Goal: Communication & Community: Connect with others

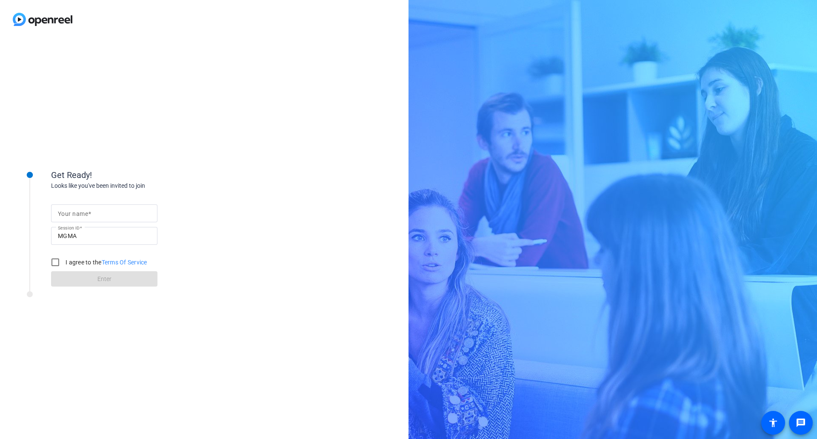
click at [86, 217] on input "Your name" at bounding box center [104, 213] width 93 height 10
type input "[PERSON_NAME]"
click at [60, 259] on input "I agree to the Terms Of Service" at bounding box center [55, 262] width 17 height 17
checkbox input "true"
click at [132, 387] on div "Get Ready! Looks like you've been invited to join Your name [PERSON_NAME] Sessi…" at bounding box center [204, 239] width 409 height 400
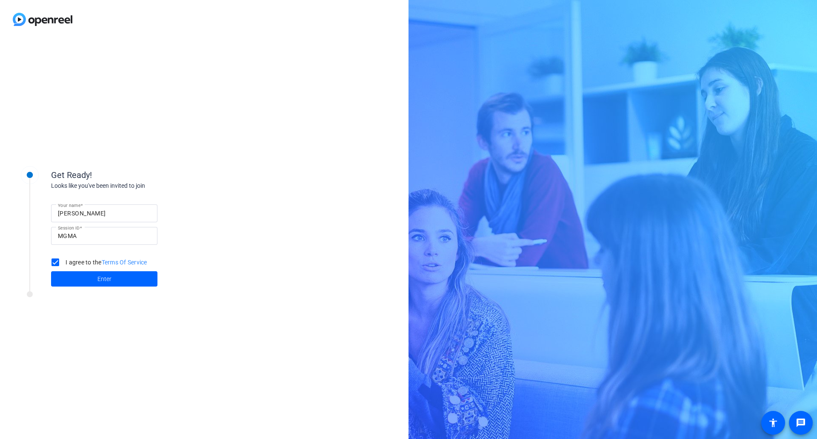
click at [37, 340] on div "Get Ready! Looks like you've been invited to join Your name [PERSON_NAME] Sessi…" at bounding box center [204, 239] width 409 height 400
click at [3, 382] on div "Get Ready! Looks like you've been invited to join Your name [PERSON_NAME] Sessi…" at bounding box center [204, 239] width 409 height 400
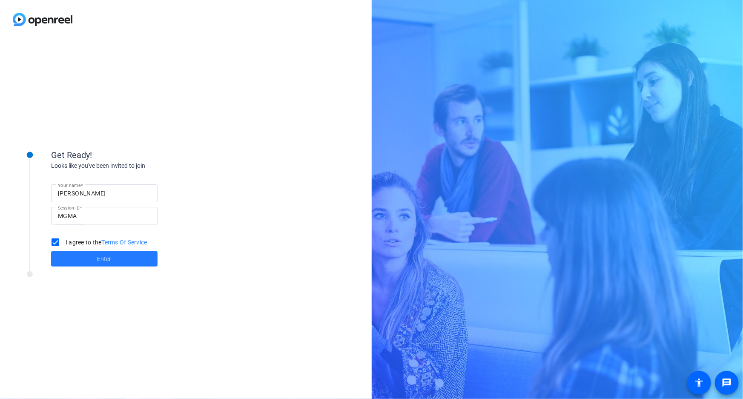
click at [121, 258] on span at bounding box center [104, 259] width 106 height 20
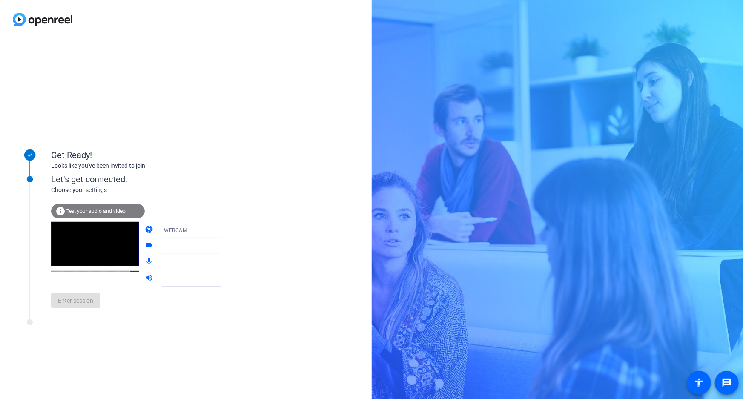
click at [196, 234] on div "WEBCAM" at bounding box center [195, 230] width 63 height 11
click at [196, 234] on div at bounding box center [371, 199] width 743 height 399
click at [181, 256] on div at bounding box center [197, 258] width 81 height 9
click at [177, 247] on div at bounding box center [197, 242] width 81 height 9
click at [164, 281] on span "Default - Speakers (2- Realtek(R) Audio)" at bounding box center [213, 278] width 98 height 7
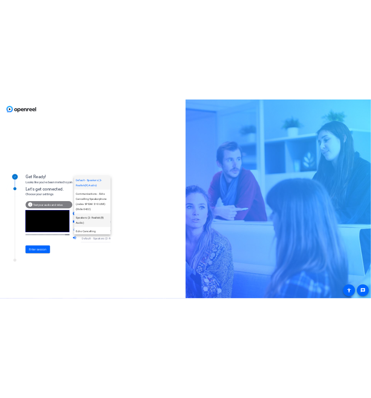
scroll to position [32, 0]
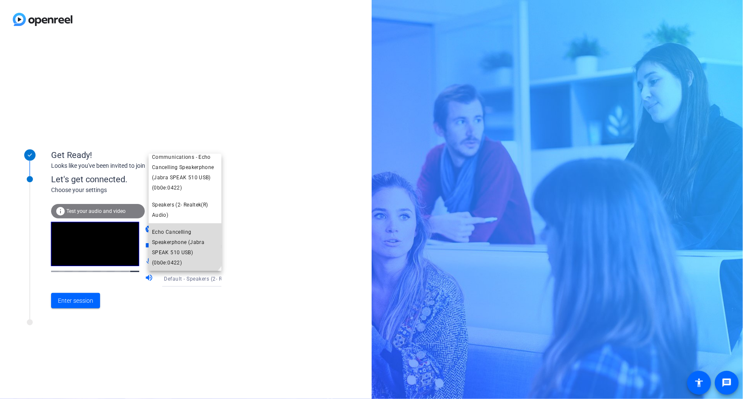
click at [183, 239] on span "Echo Cancelling Speakerphone (Jabra SPEAK 510 USB) (0b0e:0422)" at bounding box center [185, 247] width 66 height 41
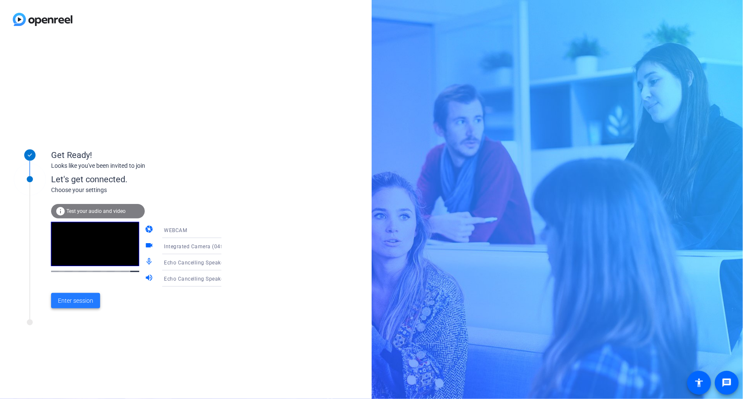
click at [61, 301] on span "Enter session" at bounding box center [75, 300] width 35 height 9
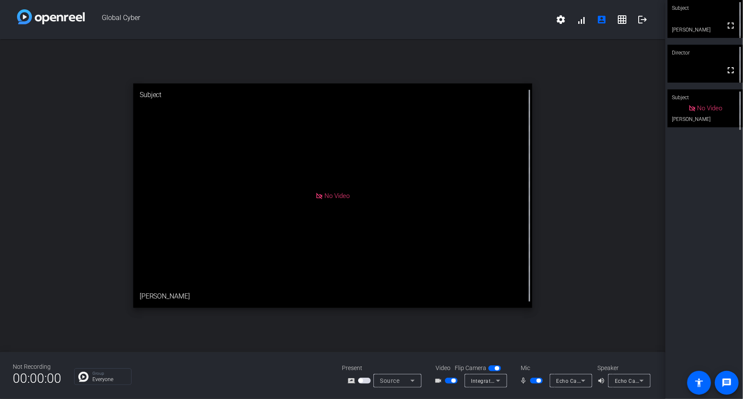
click at [409, 381] on icon at bounding box center [412, 380] width 10 height 10
click at [409, 381] on div at bounding box center [371, 199] width 743 height 399
click at [479, 381] on span "Integrated Camera (04f2:b761)" at bounding box center [510, 380] width 78 height 7
click at [480, 383] on div at bounding box center [371, 199] width 743 height 399
click at [574, 382] on span "Echo Cancelling Speakerphone (Jabra SPEAK 510 USB) (0b0e:0422)" at bounding box center [641, 380] width 170 height 7
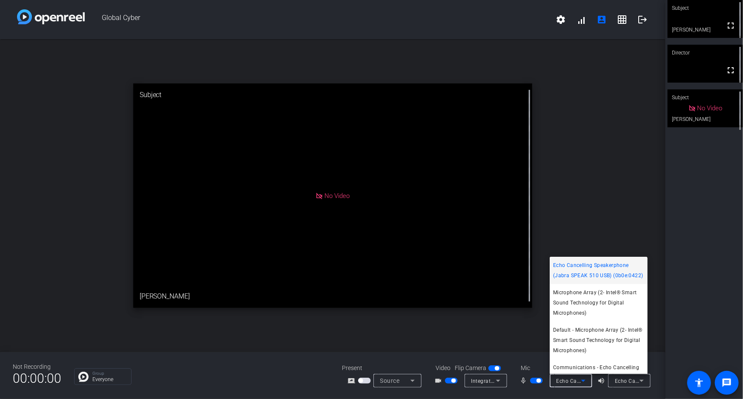
click at [574, 382] on div at bounding box center [371, 199] width 743 height 399
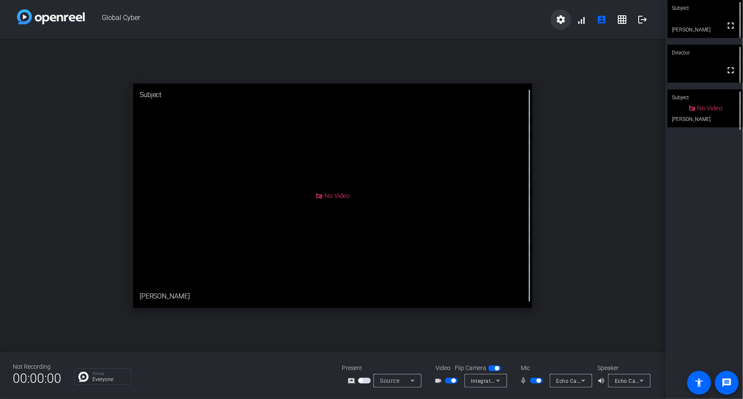
click at [569, 20] on span at bounding box center [560, 19] width 20 height 20
click at [580, 116] on div at bounding box center [371, 199] width 743 height 399
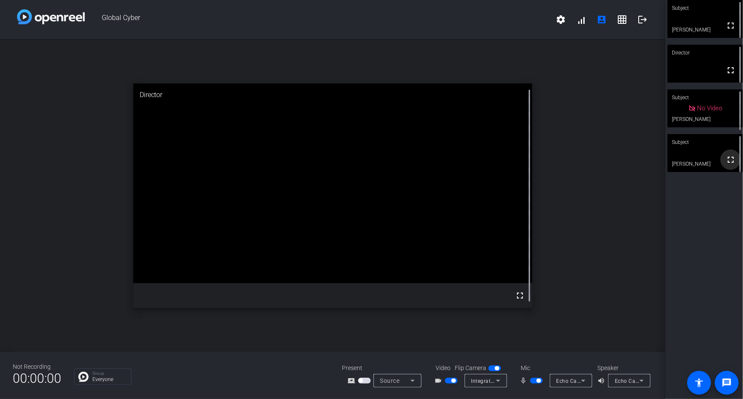
click at [727, 163] on mat-icon "fullscreen" at bounding box center [730, 159] width 10 height 10
click at [558, 20] on mat-icon "settings" at bounding box center [560, 19] width 10 height 10
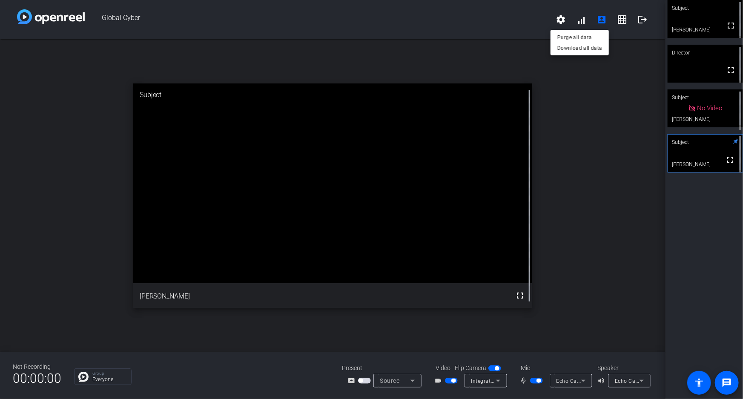
click at [454, 25] on div at bounding box center [371, 199] width 743 height 399
click at [540, 380] on span "button" at bounding box center [536, 380] width 13 height 6
click at [567, 16] on span at bounding box center [560, 19] width 20 height 20
click at [620, 17] on div at bounding box center [371, 199] width 743 height 399
click at [620, 19] on mat-icon "grid_on" at bounding box center [622, 19] width 10 height 10
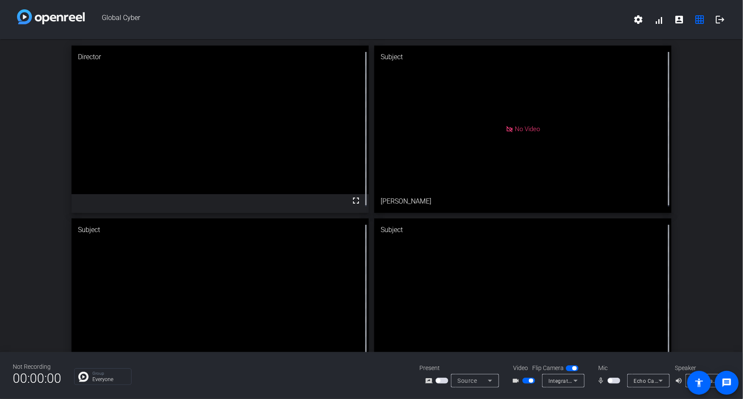
click at [609, 380] on span "button" at bounding box center [610, 380] width 4 height 4
click at [609, 380] on span "button" at bounding box center [613, 380] width 13 height 6
click at [612, 380] on span "button" at bounding box center [610, 380] width 4 height 4
click at [485, 383] on icon at bounding box center [490, 380] width 10 height 10
click at [485, 383] on div at bounding box center [371, 199] width 743 height 399
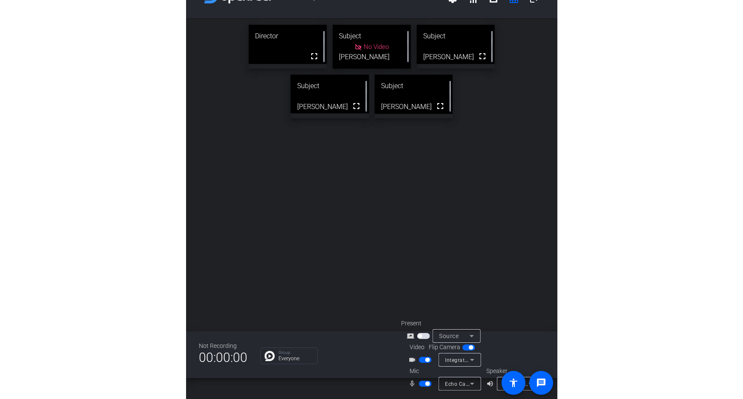
scroll to position [21, 0]
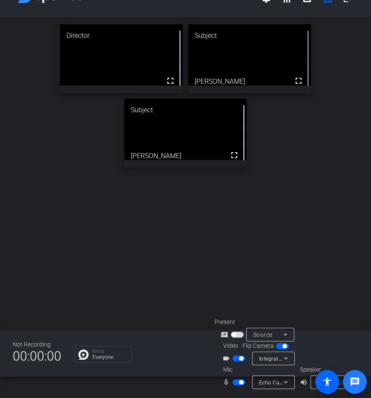
click at [355, 386] on mat-icon "message" at bounding box center [354, 382] width 10 height 10
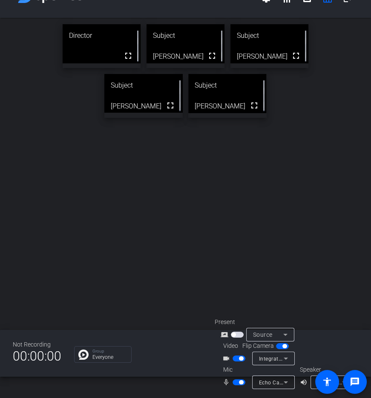
click at [92, 269] on div "Director fullscreen Subject fullscreen [PERSON_NAME] Subject fullscreen [PERSON…" at bounding box center [185, 174] width 371 height 312
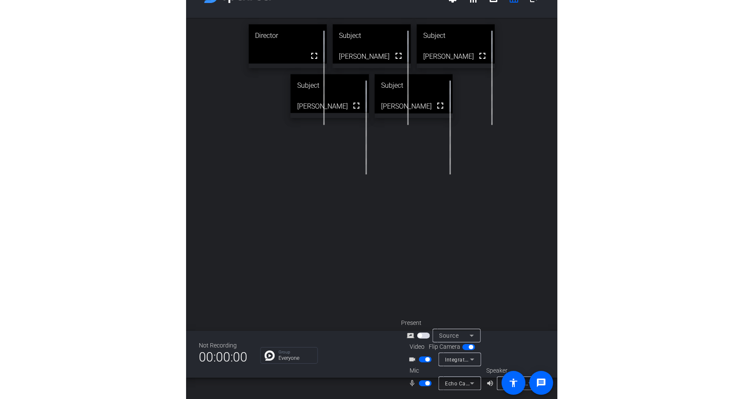
scroll to position [0, 0]
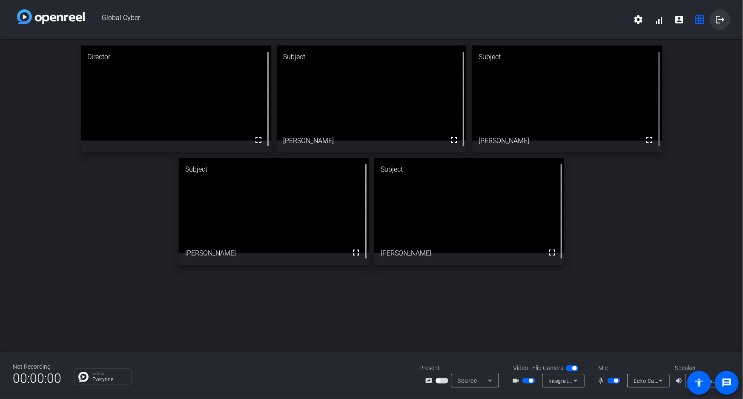
click at [714, 17] on span at bounding box center [719, 19] width 20 height 20
